Goal: Task Accomplishment & Management: Complete application form

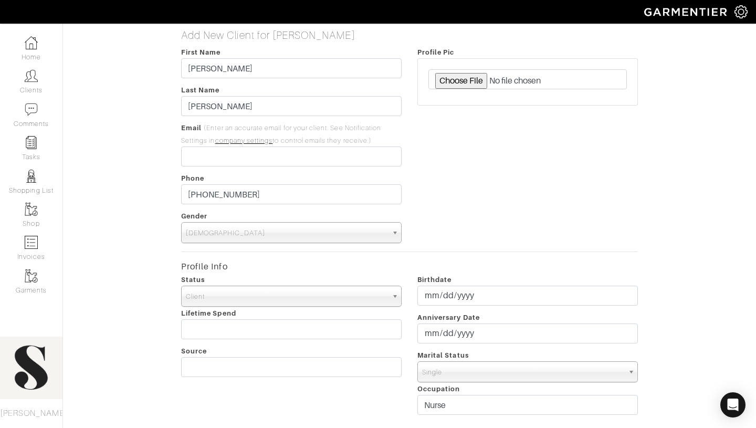
select select "[DEMOGRAPHIC_DATA]"
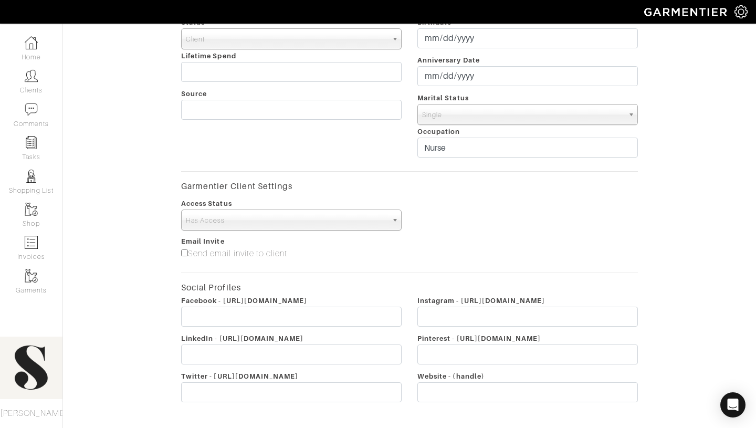
scroll to position [337, 0]
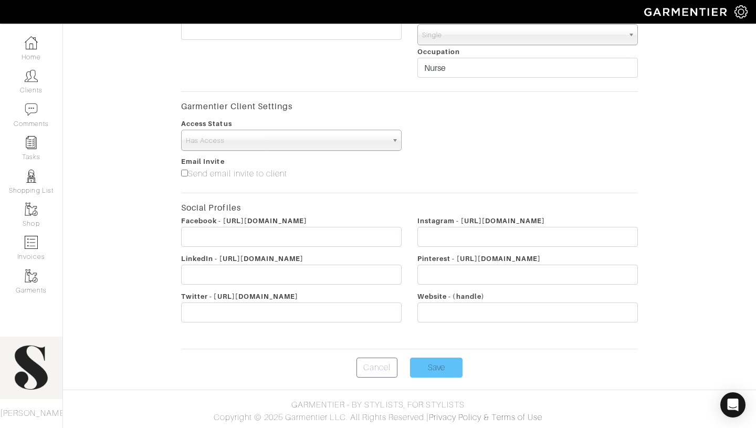
type input "[EMAIL_ADDRESS][DOMAIN_NAME]"
click at [427, 371] on input "Save" at bounding box center [436, 368] width 53 height 20
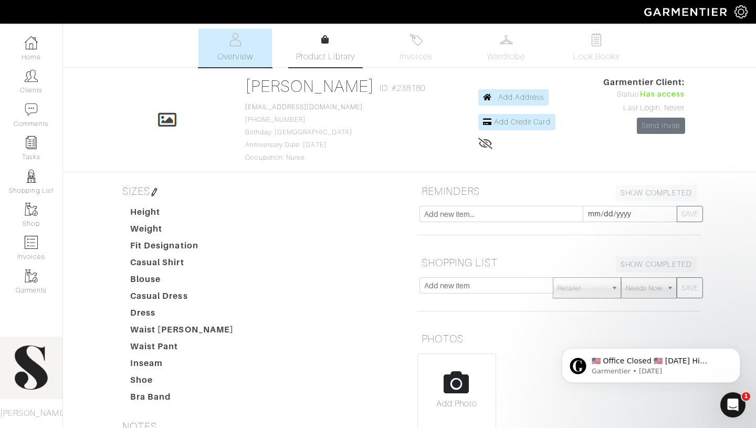
click at [337, 45] on link "Product Library" at bounding box center [326, 48] width 74 height 29
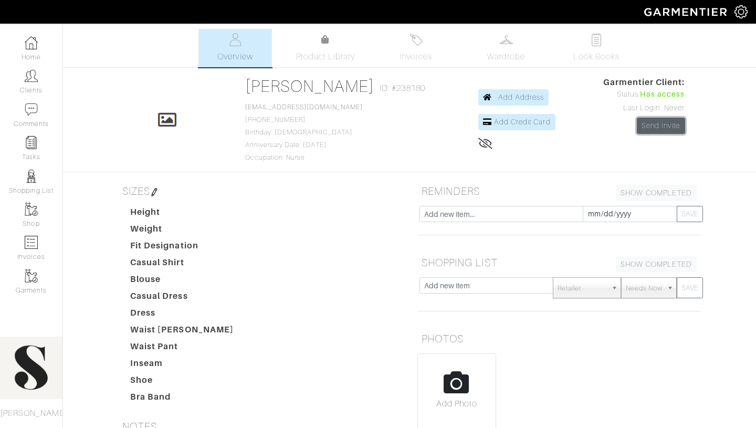
click at [655, 132] on link "Send Invite" at bounding box center [661, 126] width 48 height 16
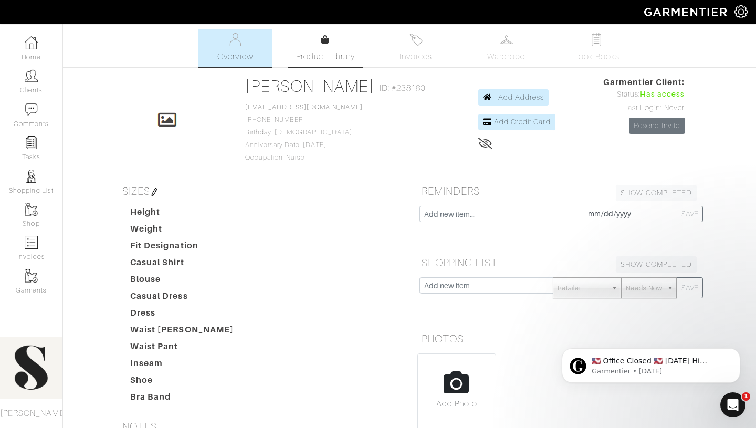
click at [330, 49] on link "Product Library" at bounding box center [326, 48] width 74 height 29
